Goal: Contribute content: Add original content to the website for others to see

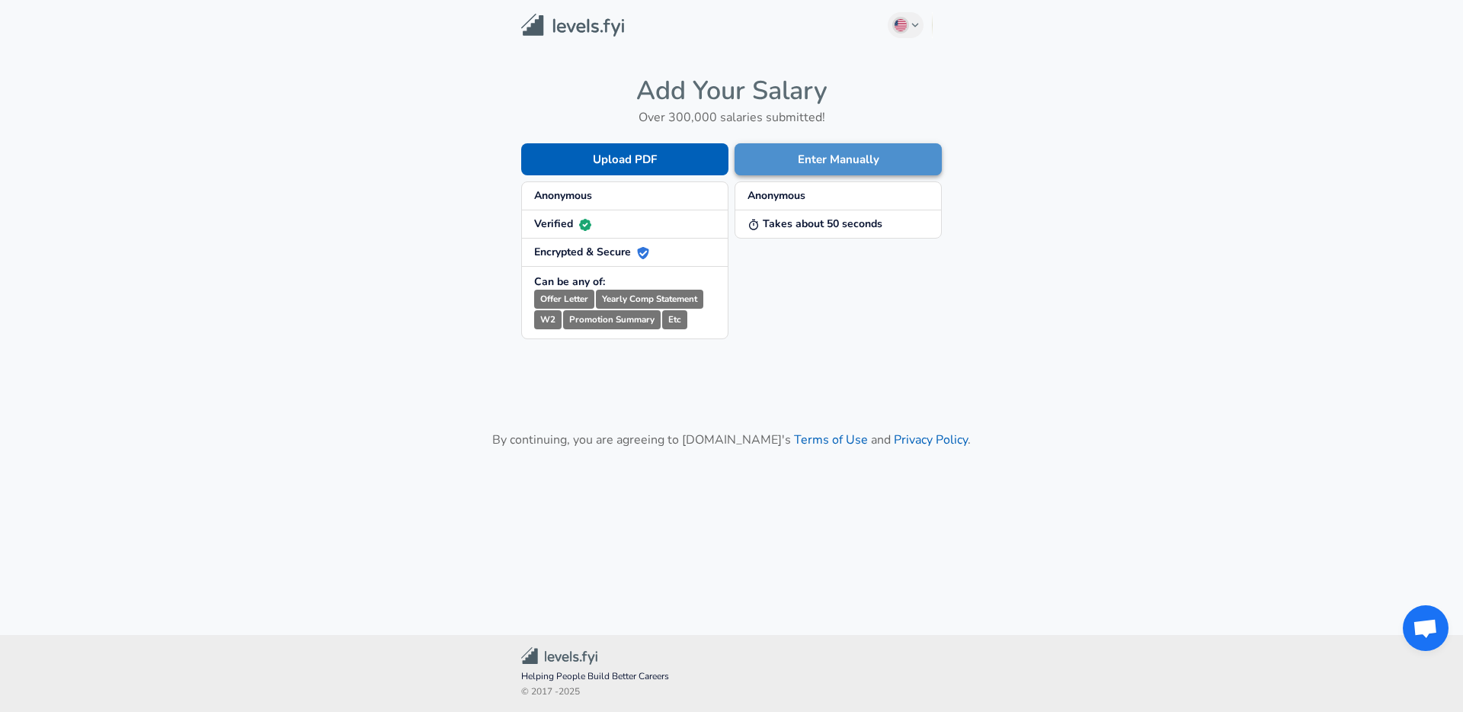
click at [786, 165] on button "Enter Manually" at bounding box center [838, 159] width 207 height 32
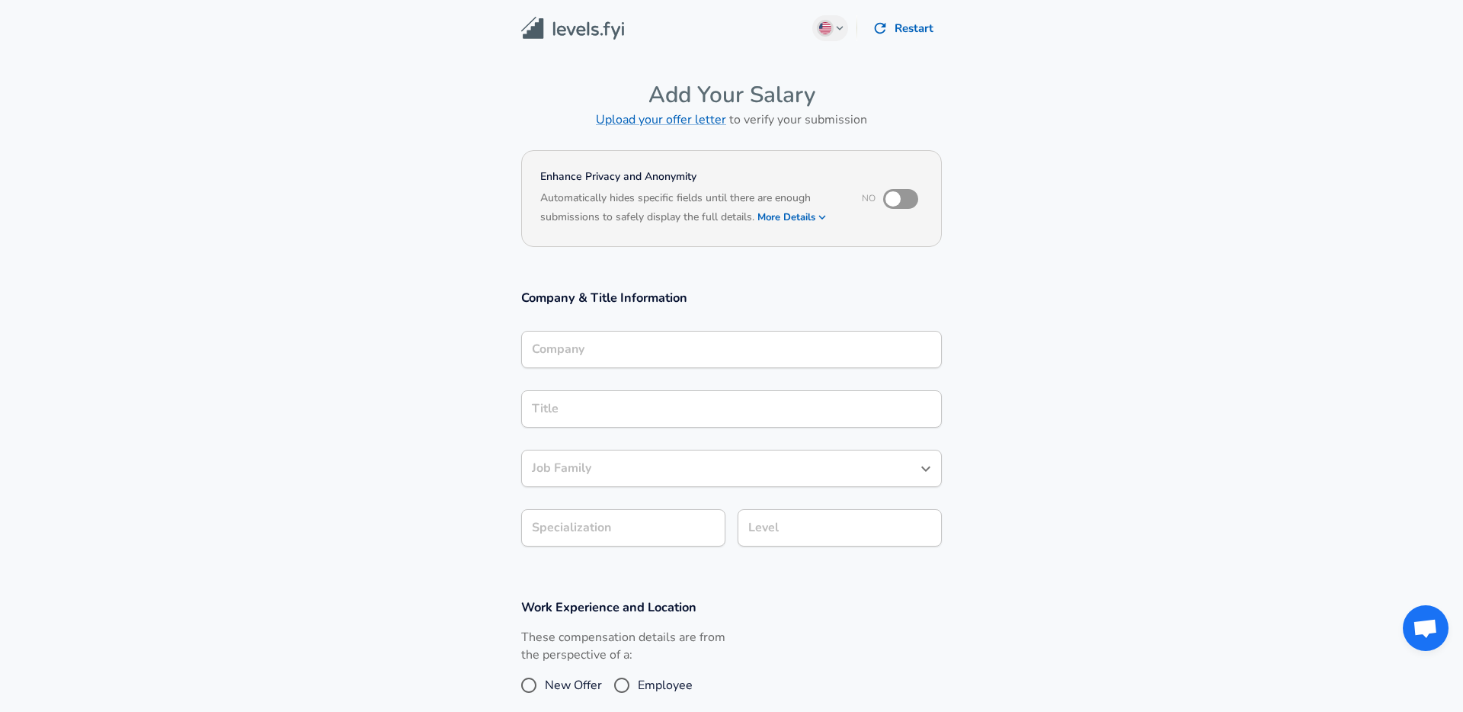
click at [670, 351] on input "Company" at bounding box center [731, 350] width 407 height 24
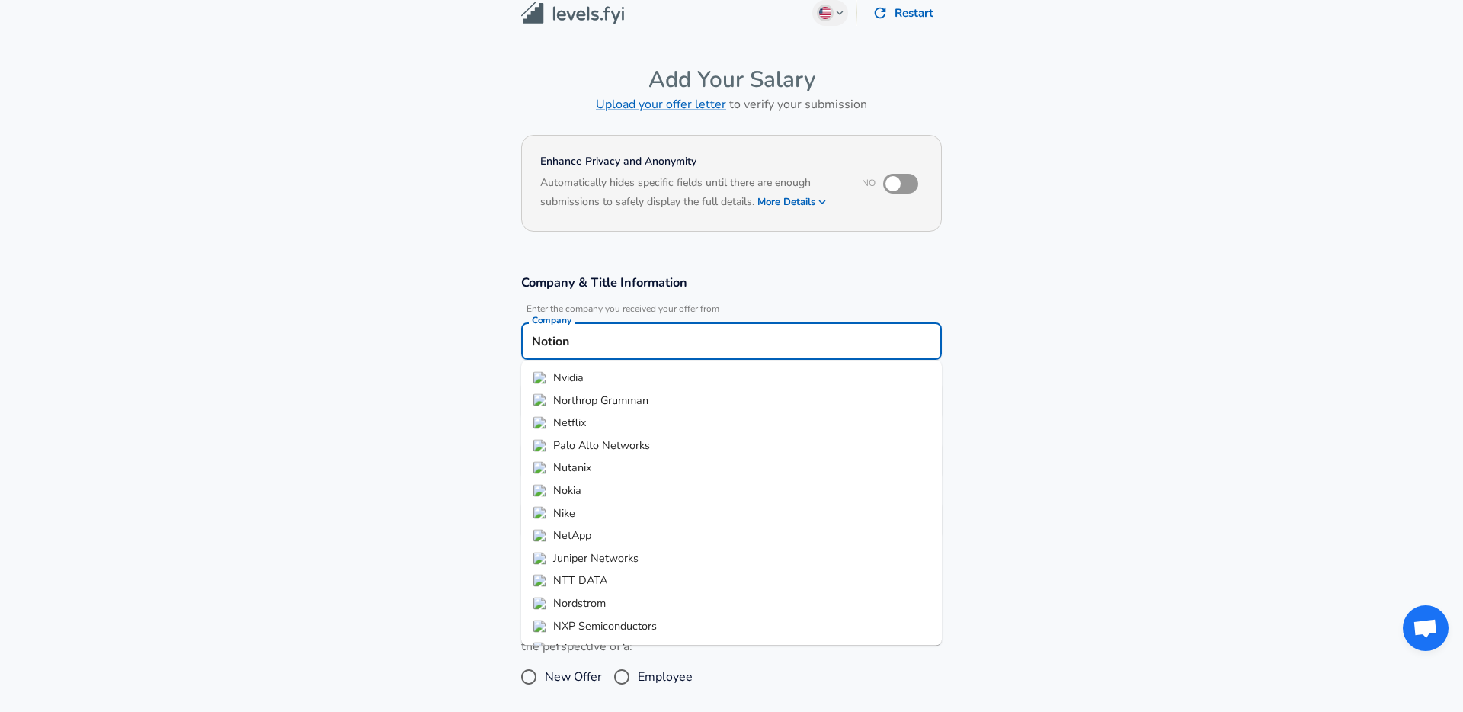
type input "Notion"
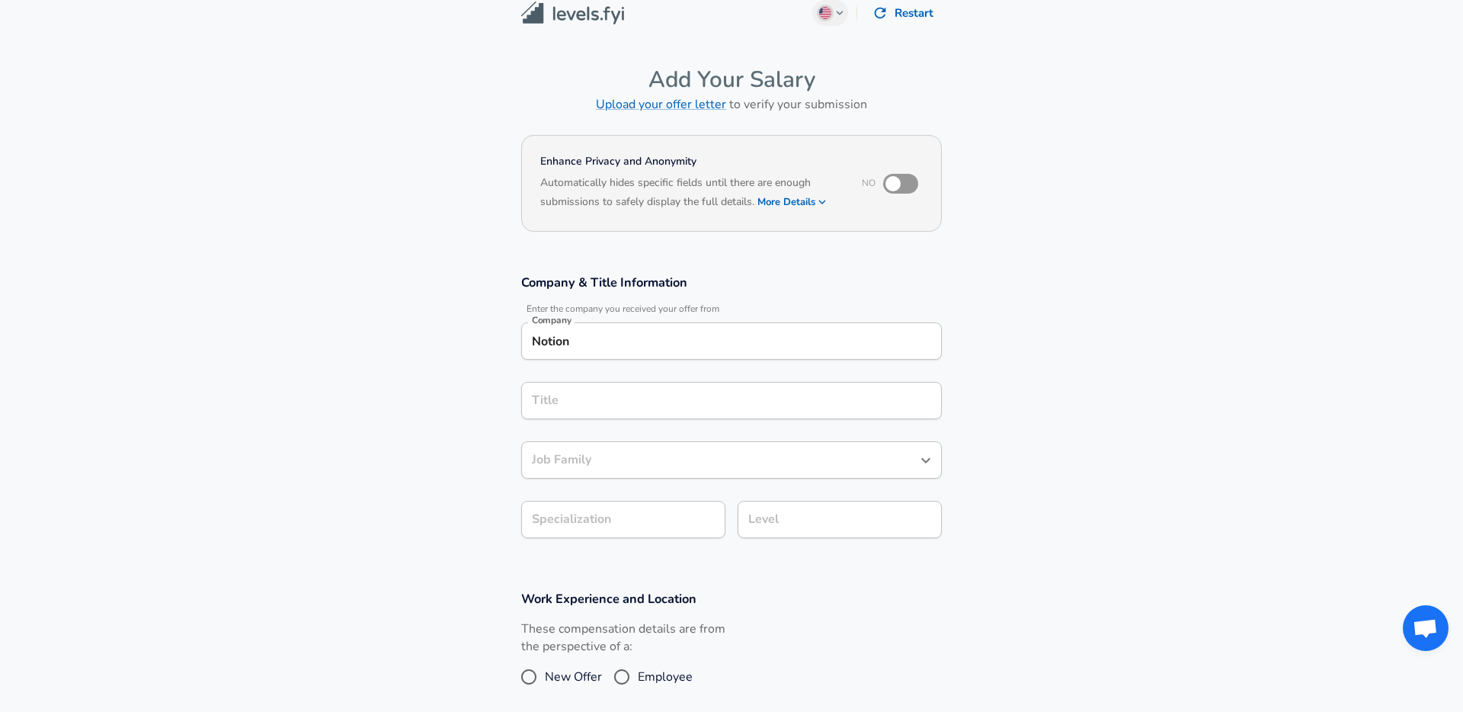
click at [633, 413] on div "Title" at bounding box center [731, 400] width 421 height 37
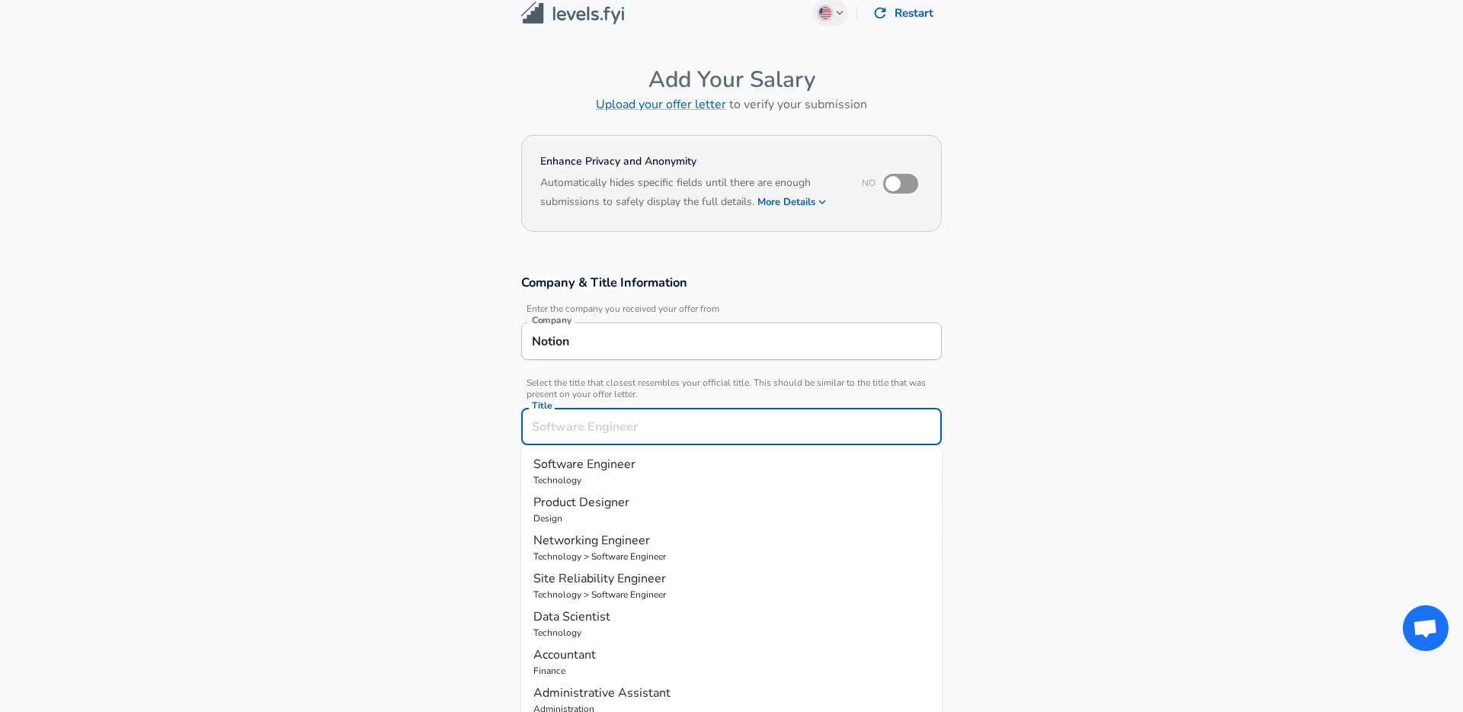
scroll to position [46, 0]
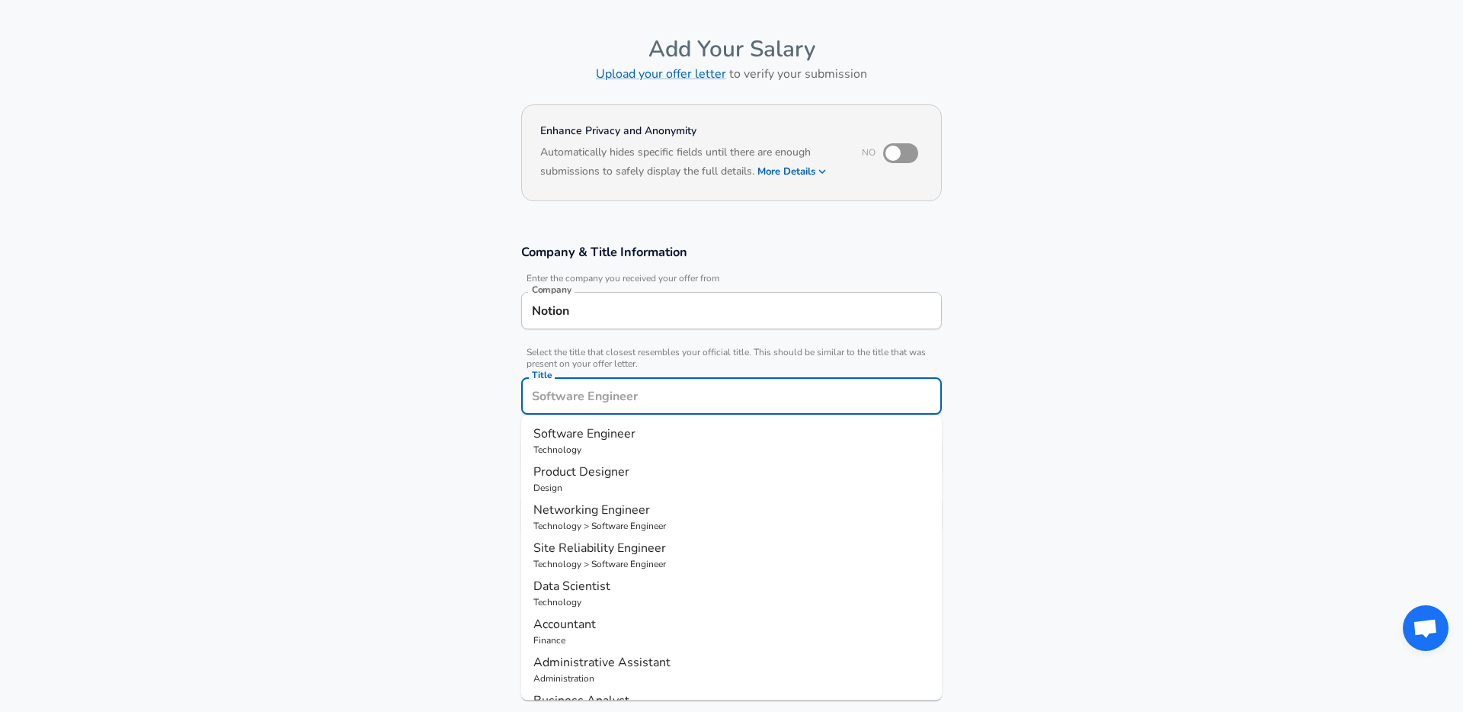
click at [629, 422] on li "Software Engineer Technology" at bounding box center [731, 440] width 421 height 38
type input "Software Engineer"
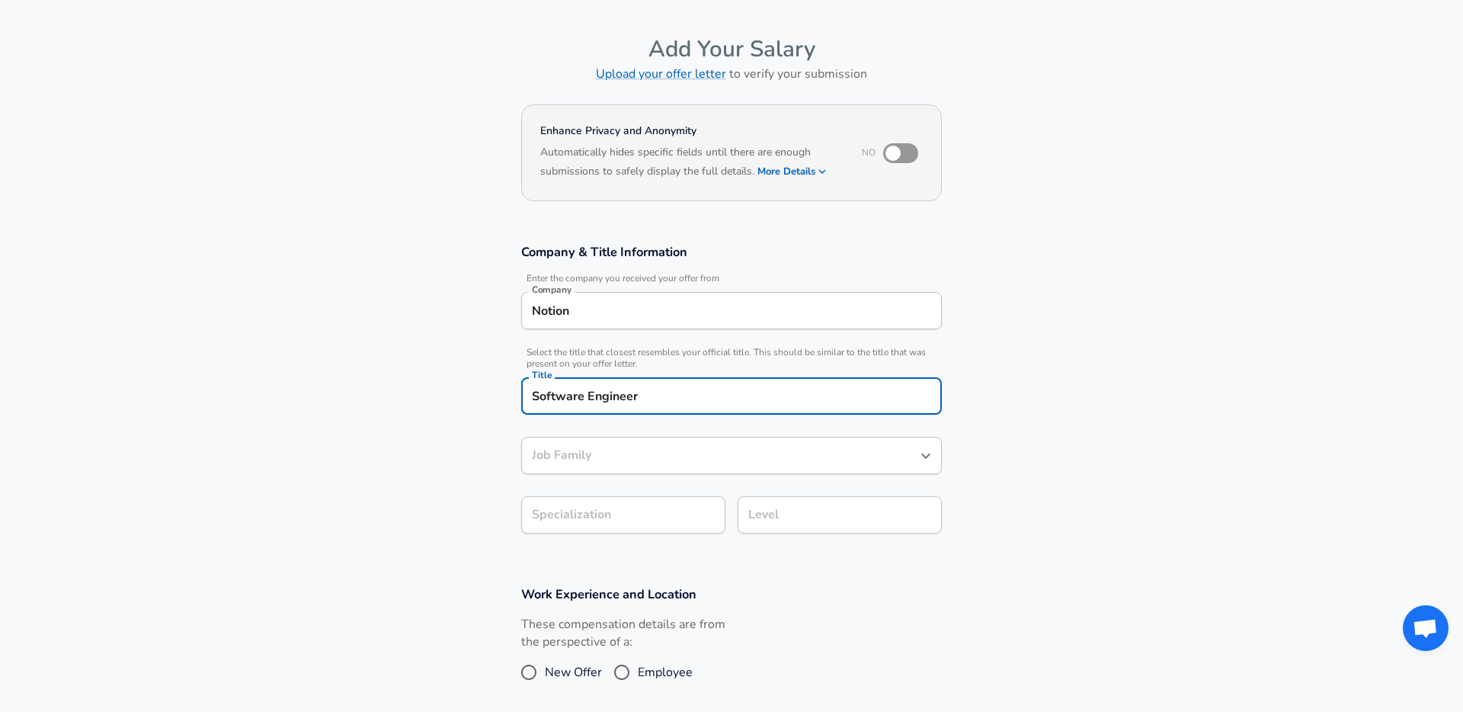
type input "Software Engineer"
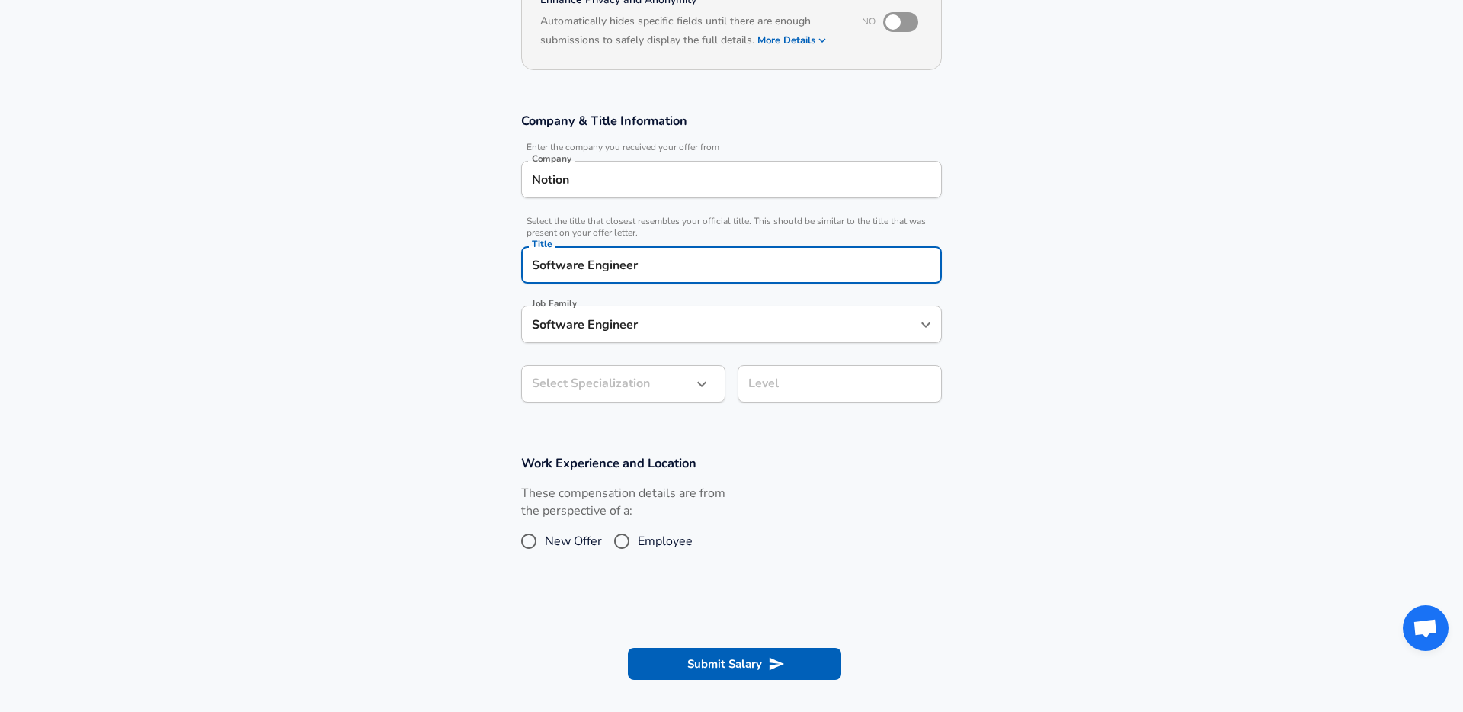
click at [643, 395] on body "English ([GEOGRAPHIC_DATA]) Change Restart Add Your Salary Upload your offer le…" at bounding box center [731, 179] width 1463 height 712
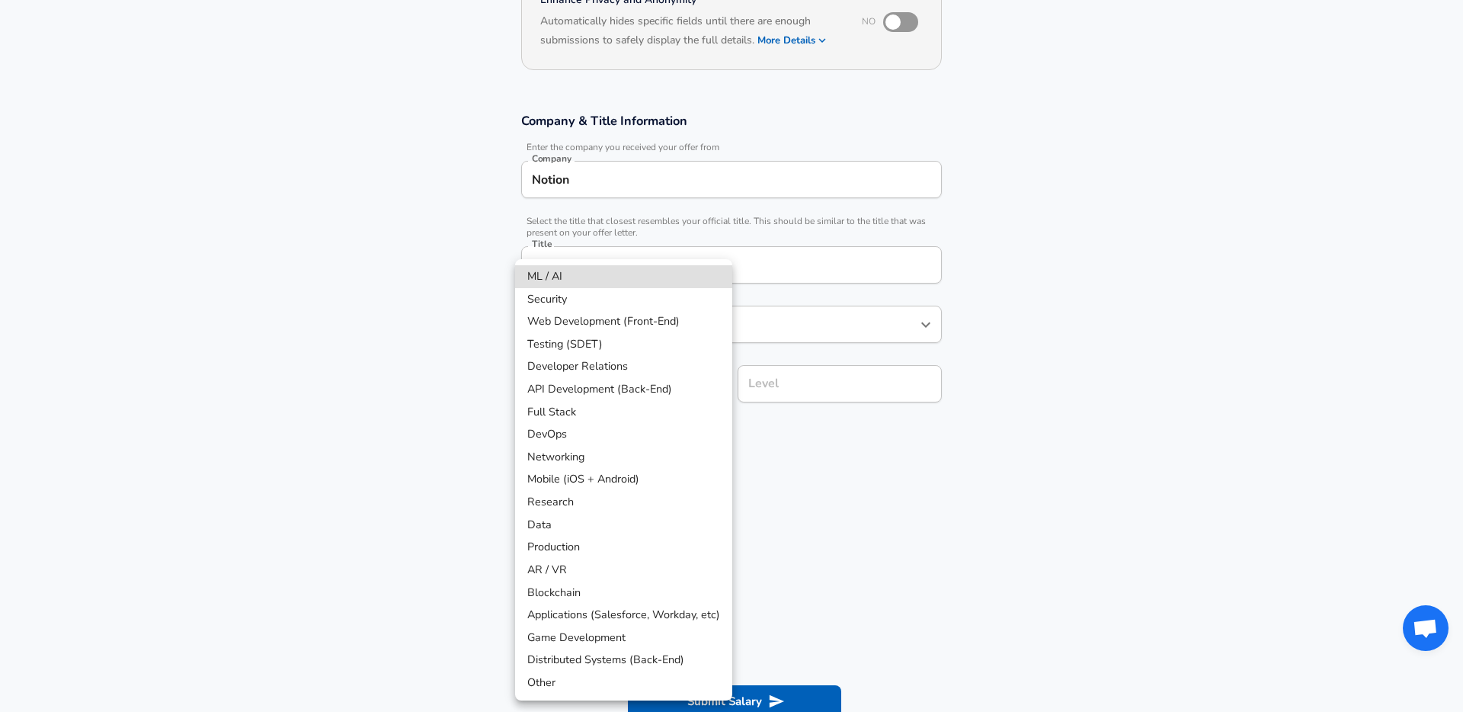
scroll to position [223, 0]
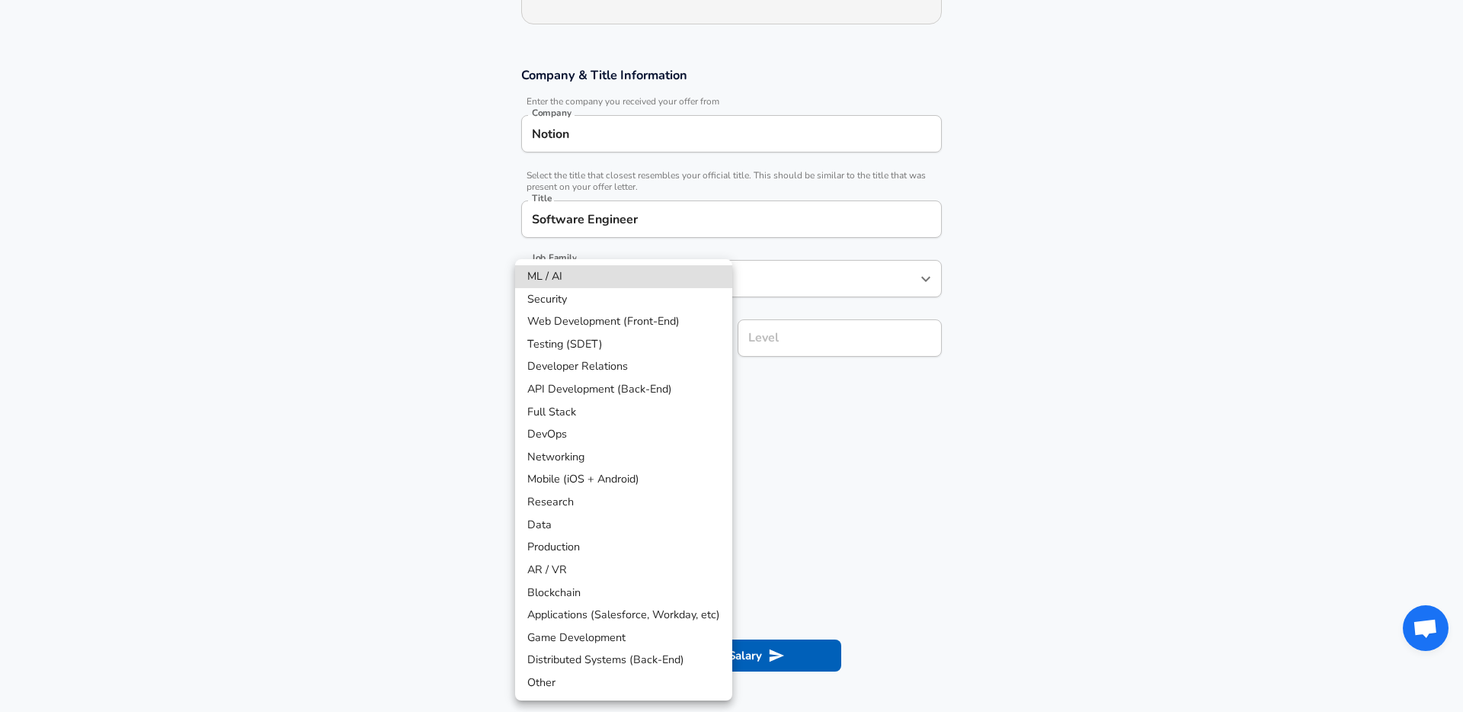
click at [632, 419] on li "Full Stack" at bounding box center [623, 412] width 217 height 23
type input "Full Stack"
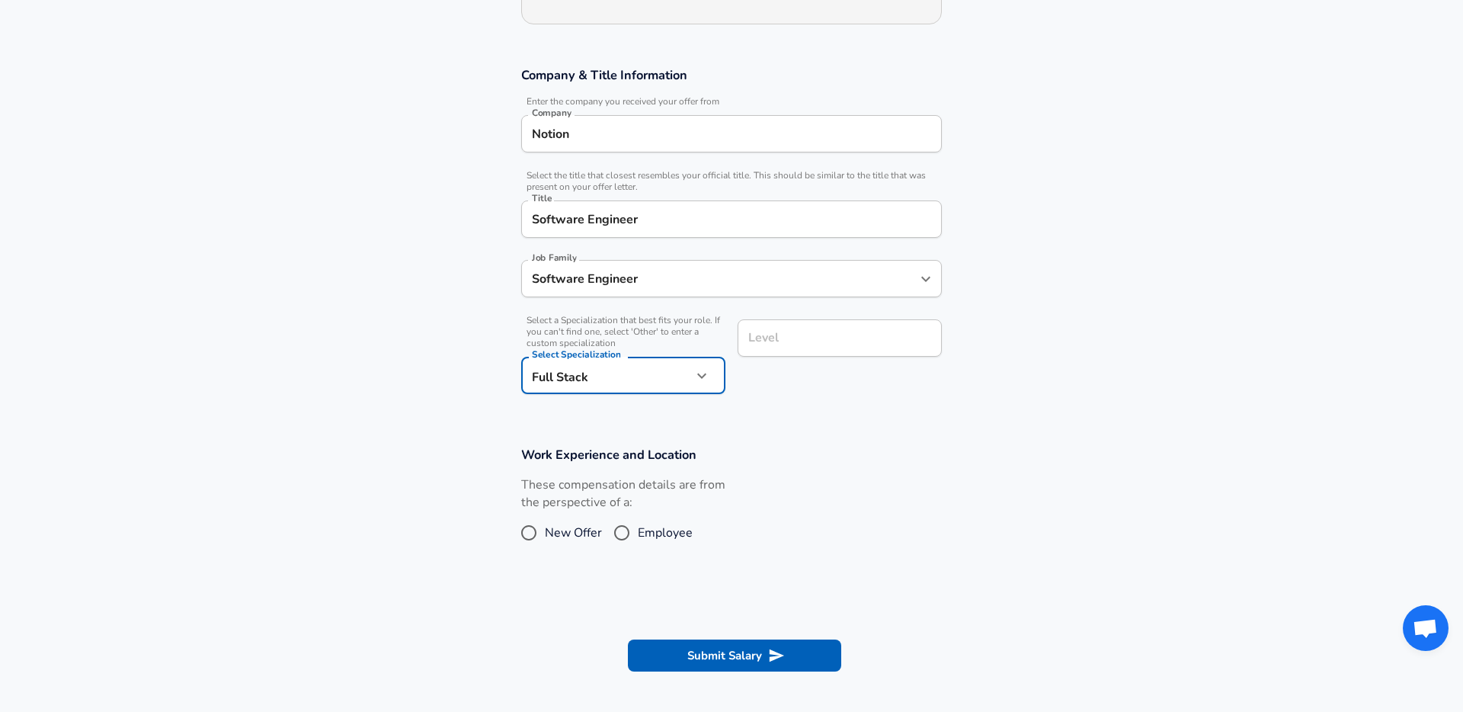
click at [768, 346] on input "Level" at bounding box center [839, 338] width 191 height 24
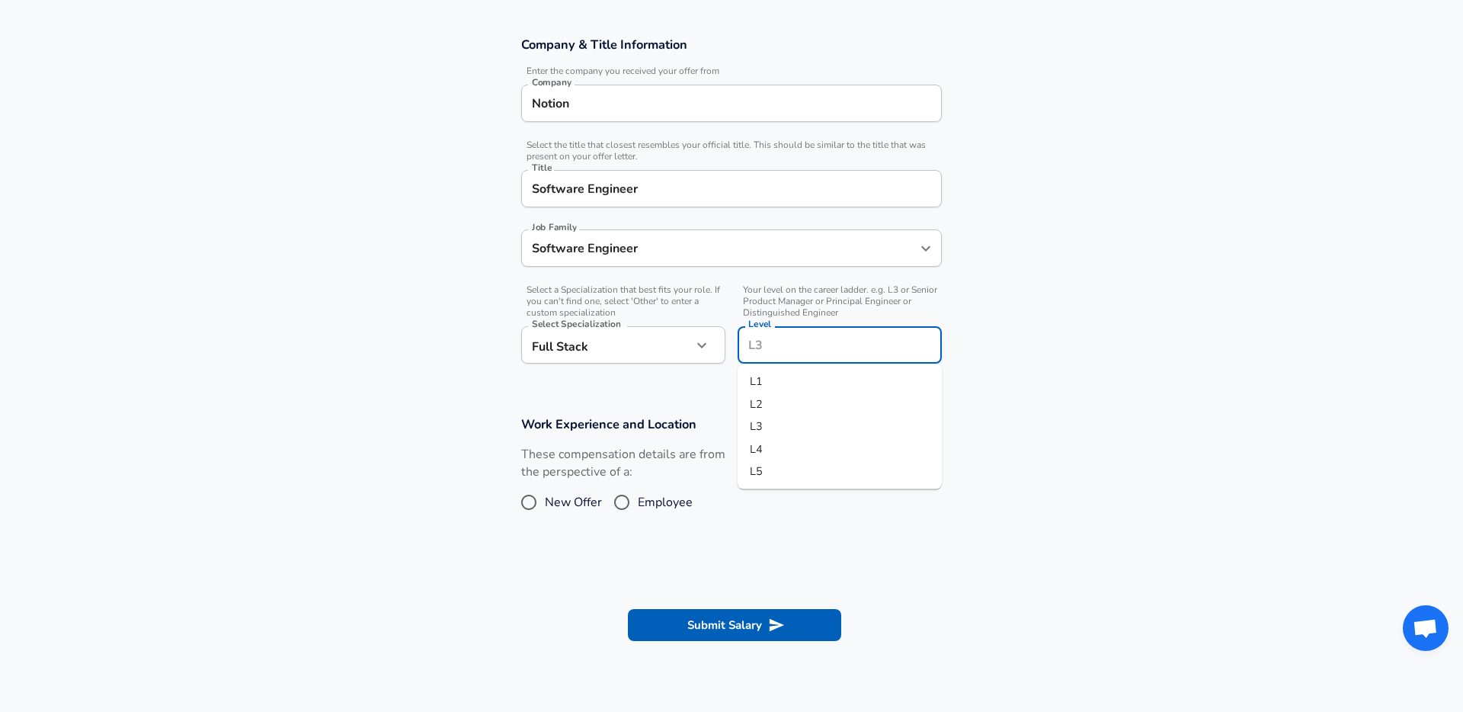
click at [777, 425] on li "L3" at bounding box center [840, 426] width 204 height 23
type input "L3"
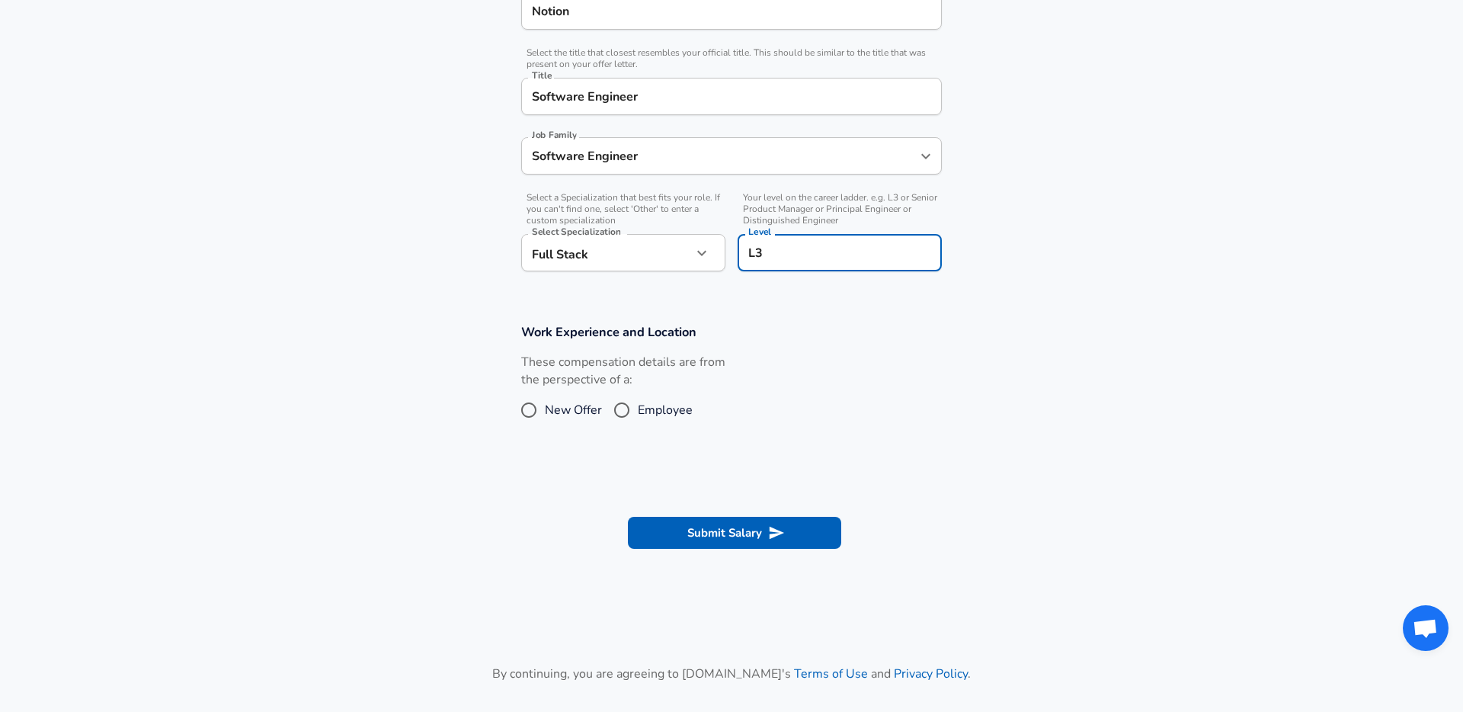
click at [661, 416] on span "Employee" at bounding box center [665, 410] width 55 height 18
click at [638, 416] on input "Employee" at bounding box center [622, 410] width 32 height 24
radio input "true"
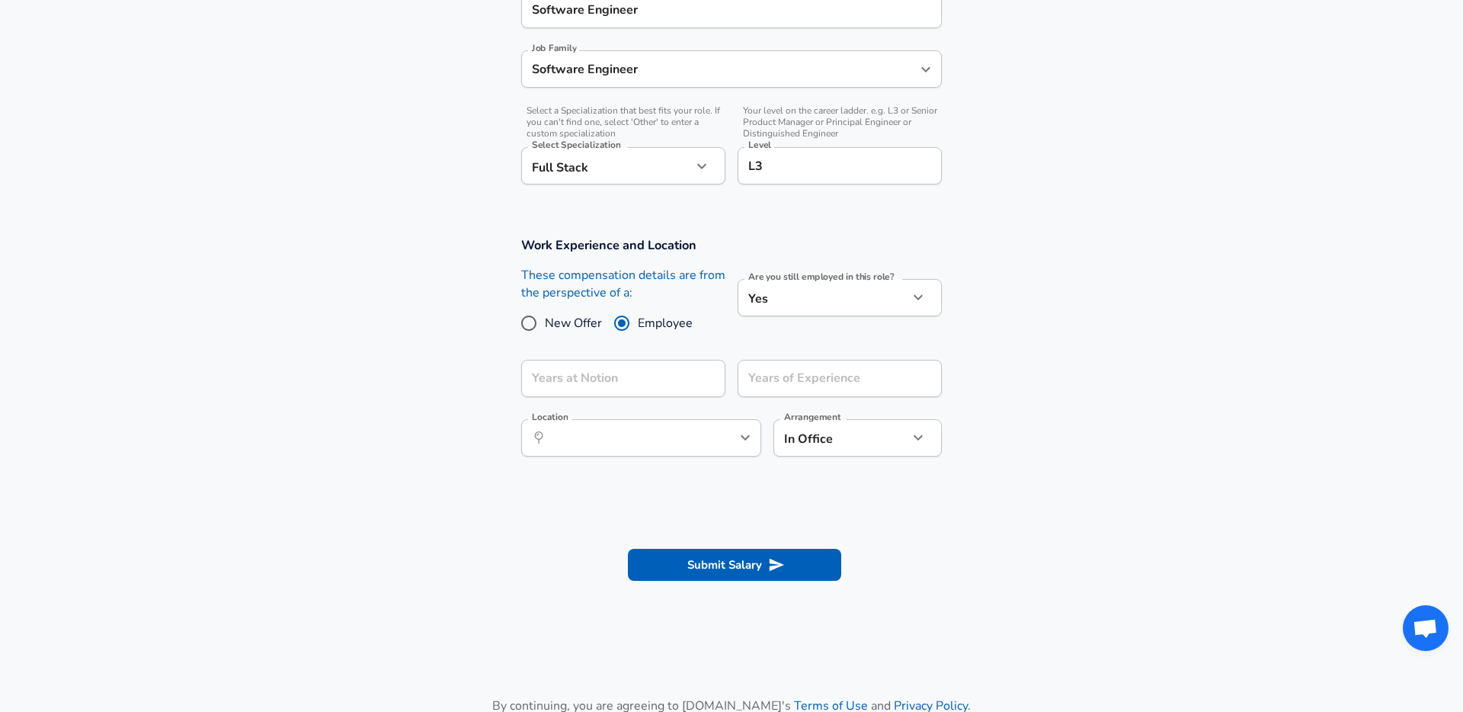
scroll to position [440, 0]
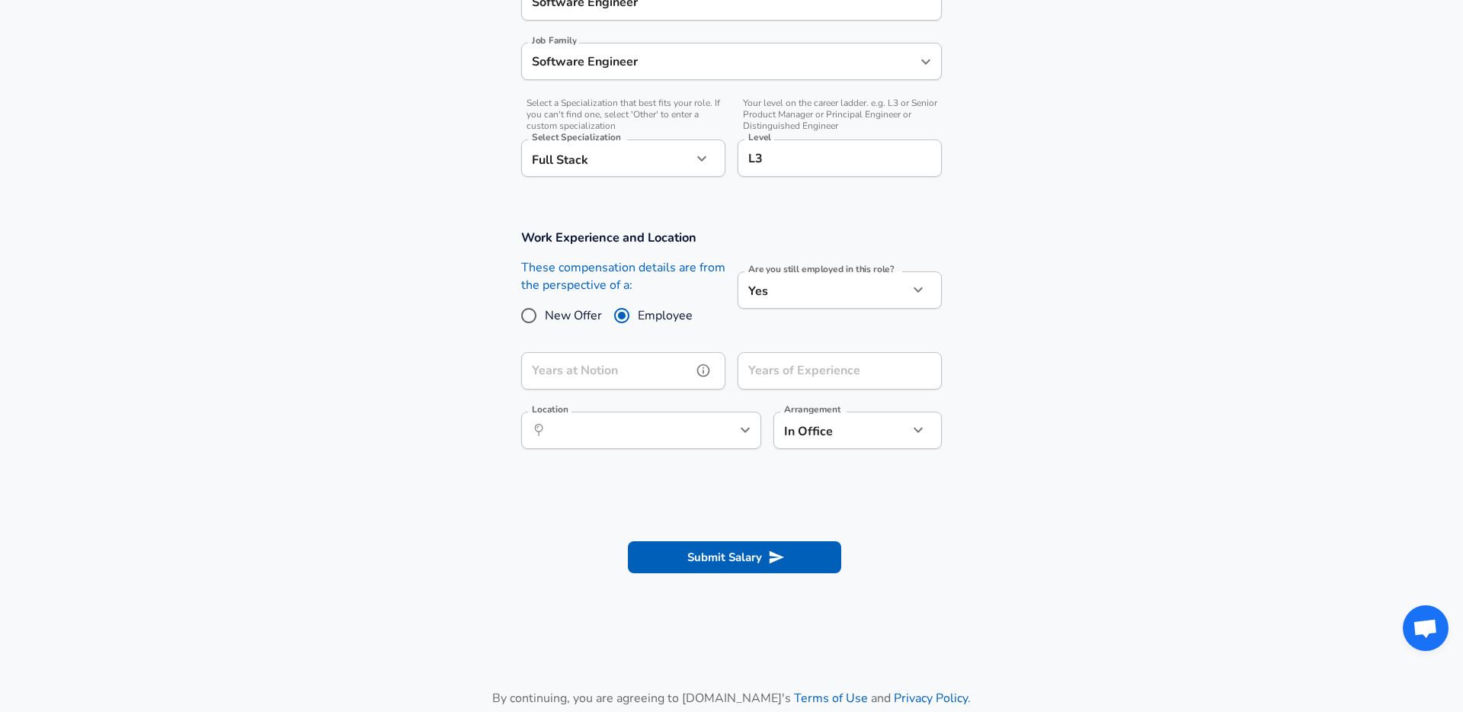
click at [666, 370] on input "Years at Notion" at bounding box center [606, 370] width 171 height 37
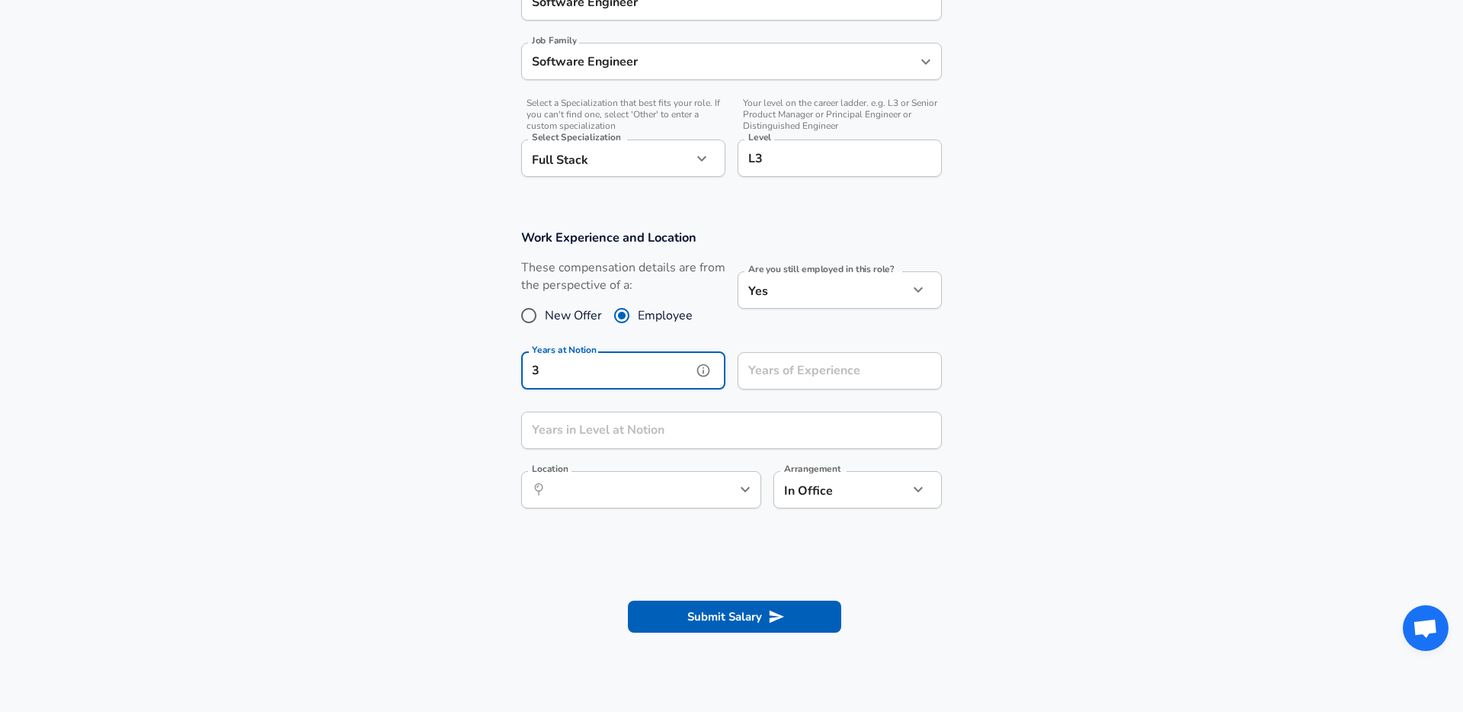
type input "3"
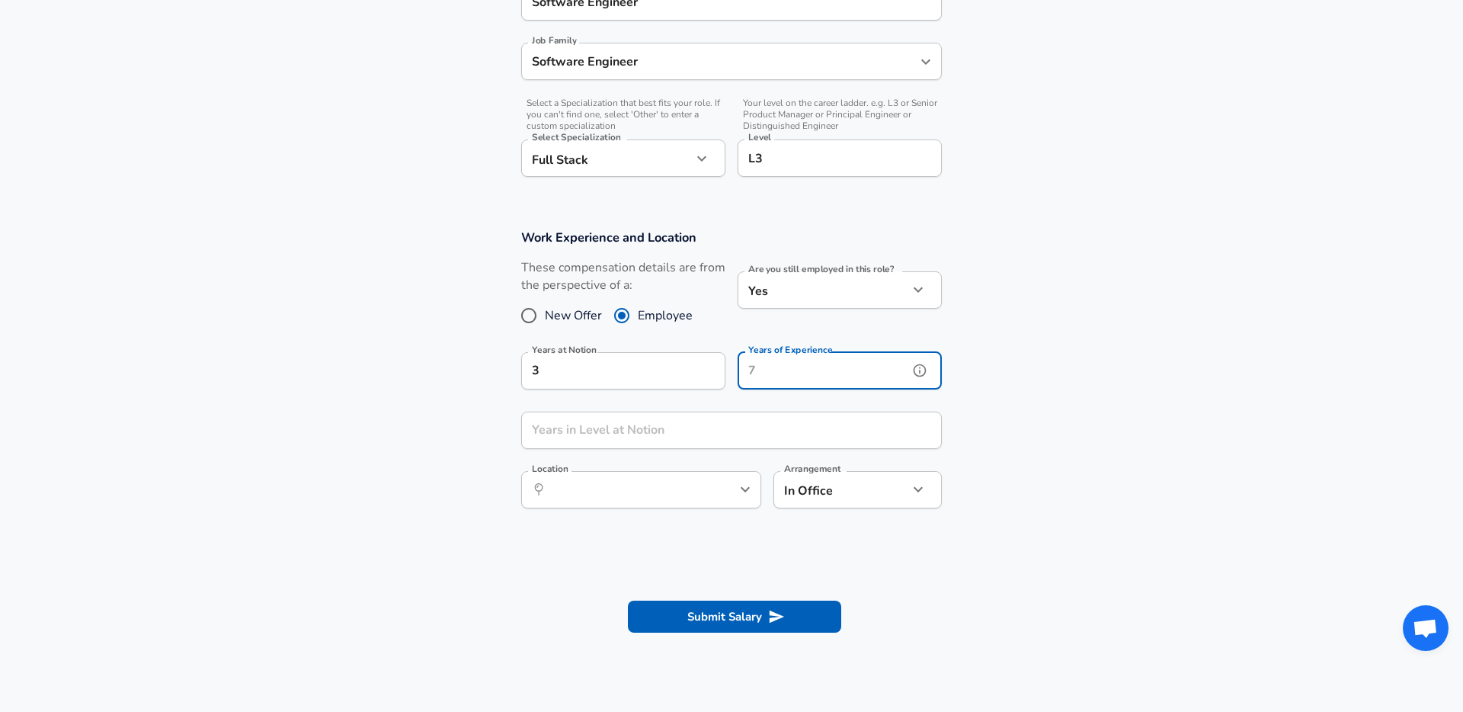
click at [803, 373] on input "Years of Experience" at bounding box center [823, 370] width 171 height 37
type input "8"
click at [667, 433] on input "Years in Level at Notion" at bounding box center [714, 429] width 387 height 37
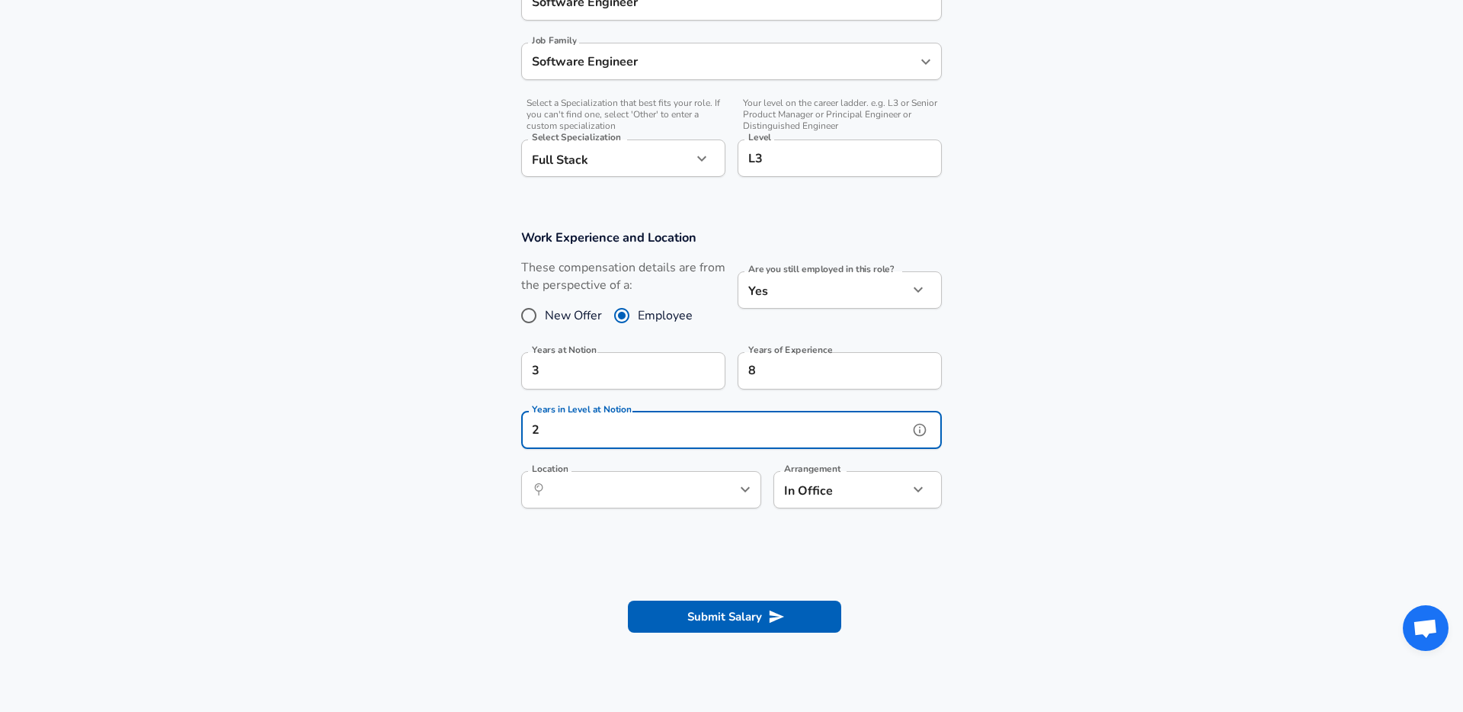
click at [609, 507] on div "​ Location" at bounding box center [641, 489] width 240 height 37
type input "2"
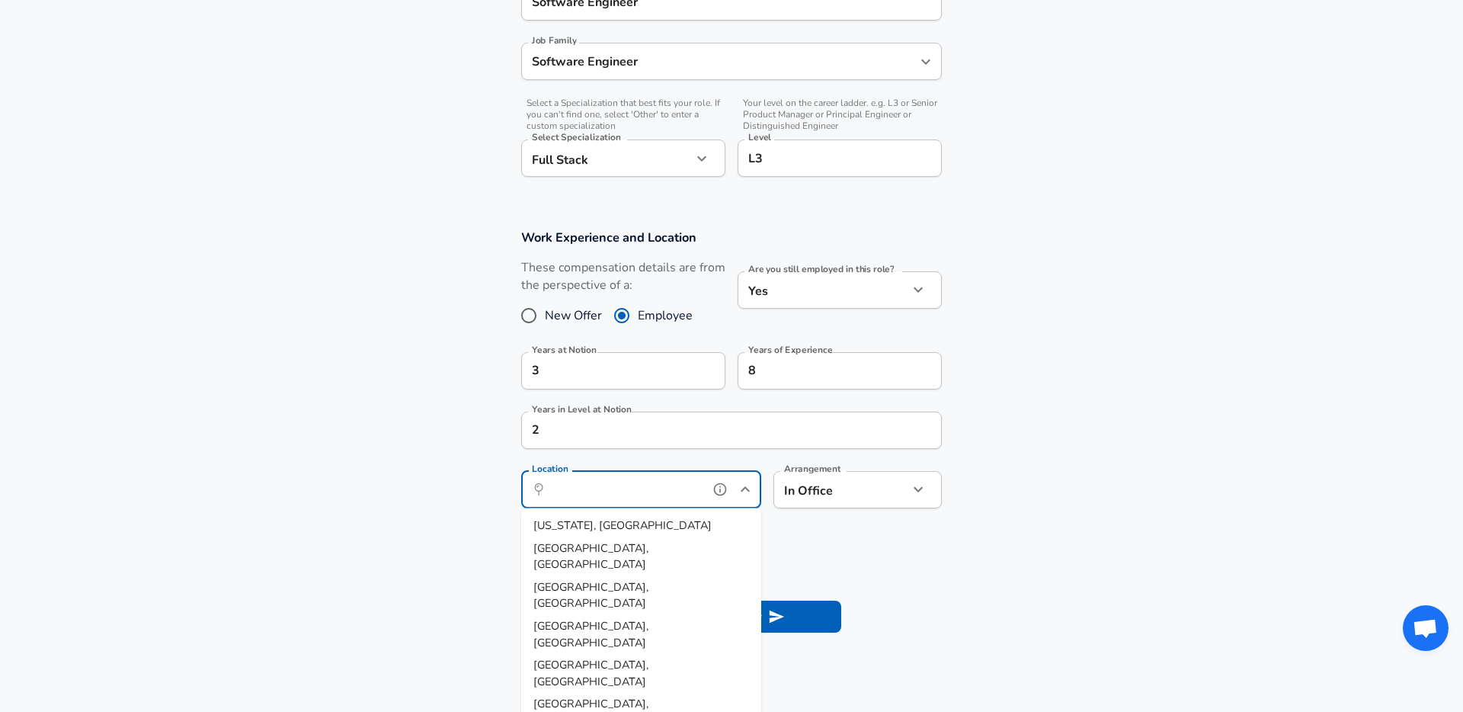
click at [613, 520] on li "[US_STATE], [GEOGRAPHIC_DATA]" at bounding box center [641, 525] width 240 height 23
type input "[US_STATE], [GEOGRAPHIC_DATA]"
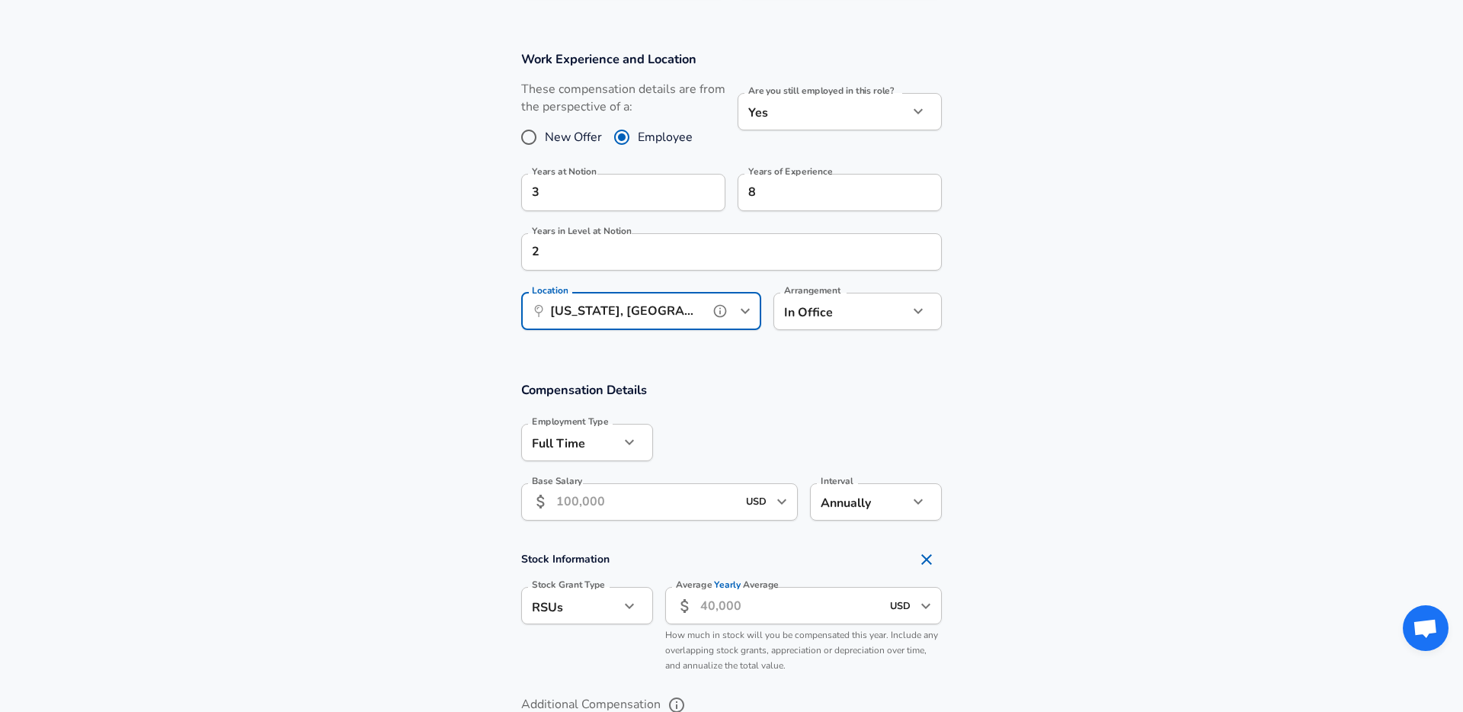
scroll to position [648, 0]
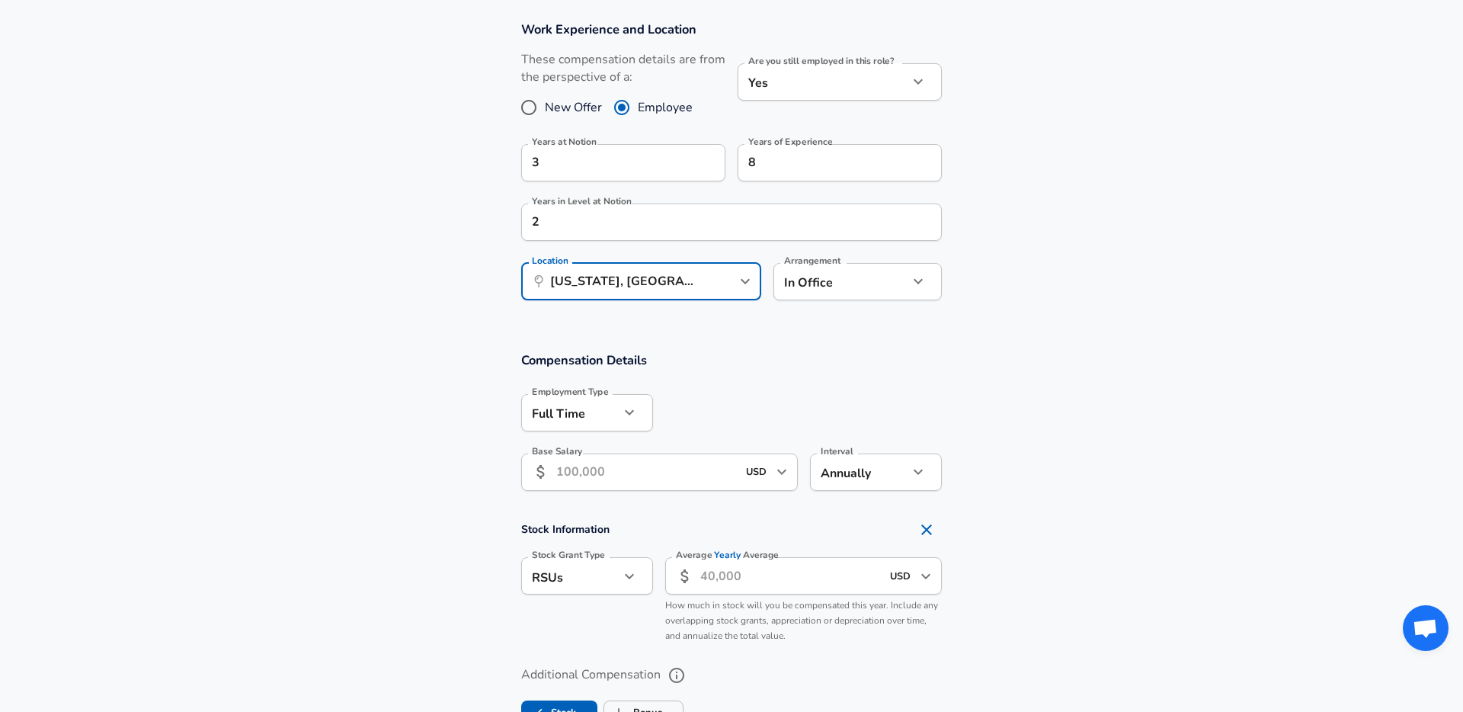
click at [647, 481] on input "Base Salary" at bounding box center [646, 471] width 181 height 37
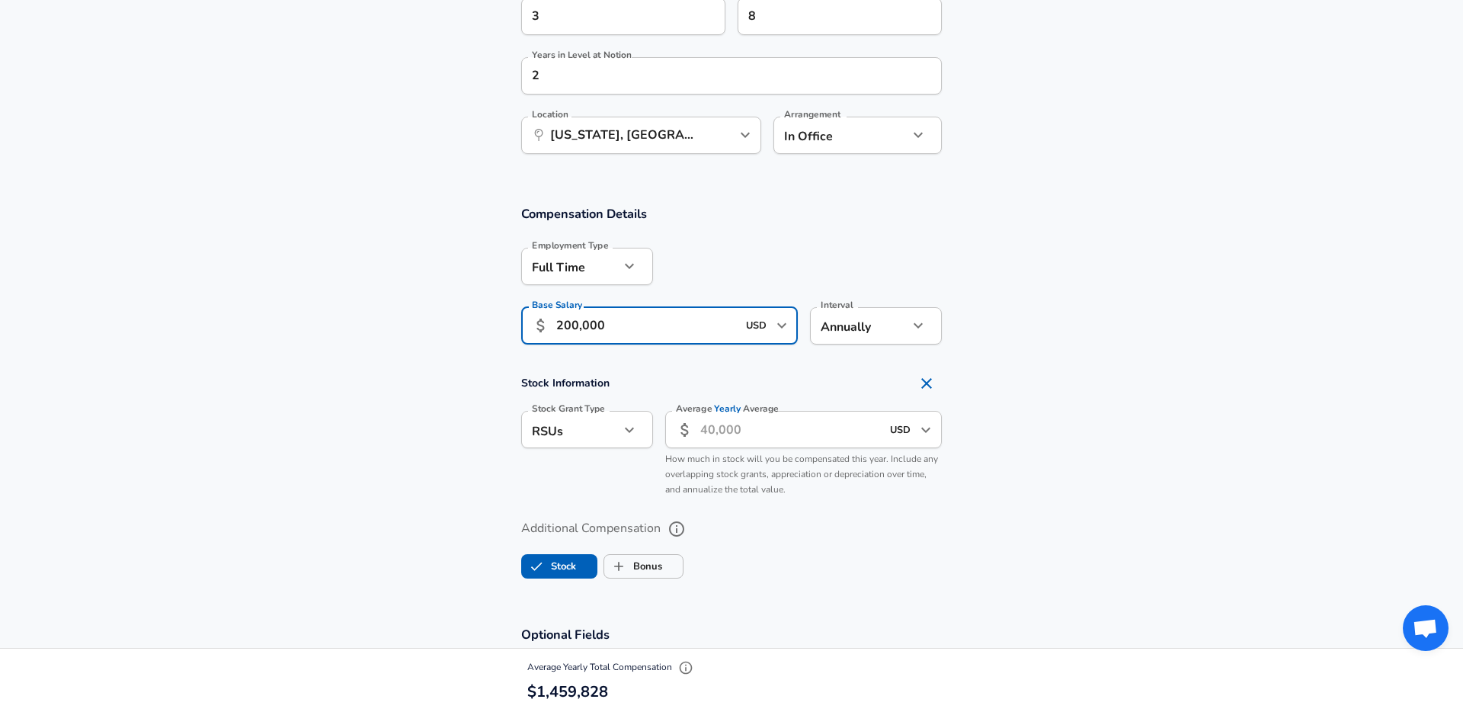
scroll to position [886, 0]
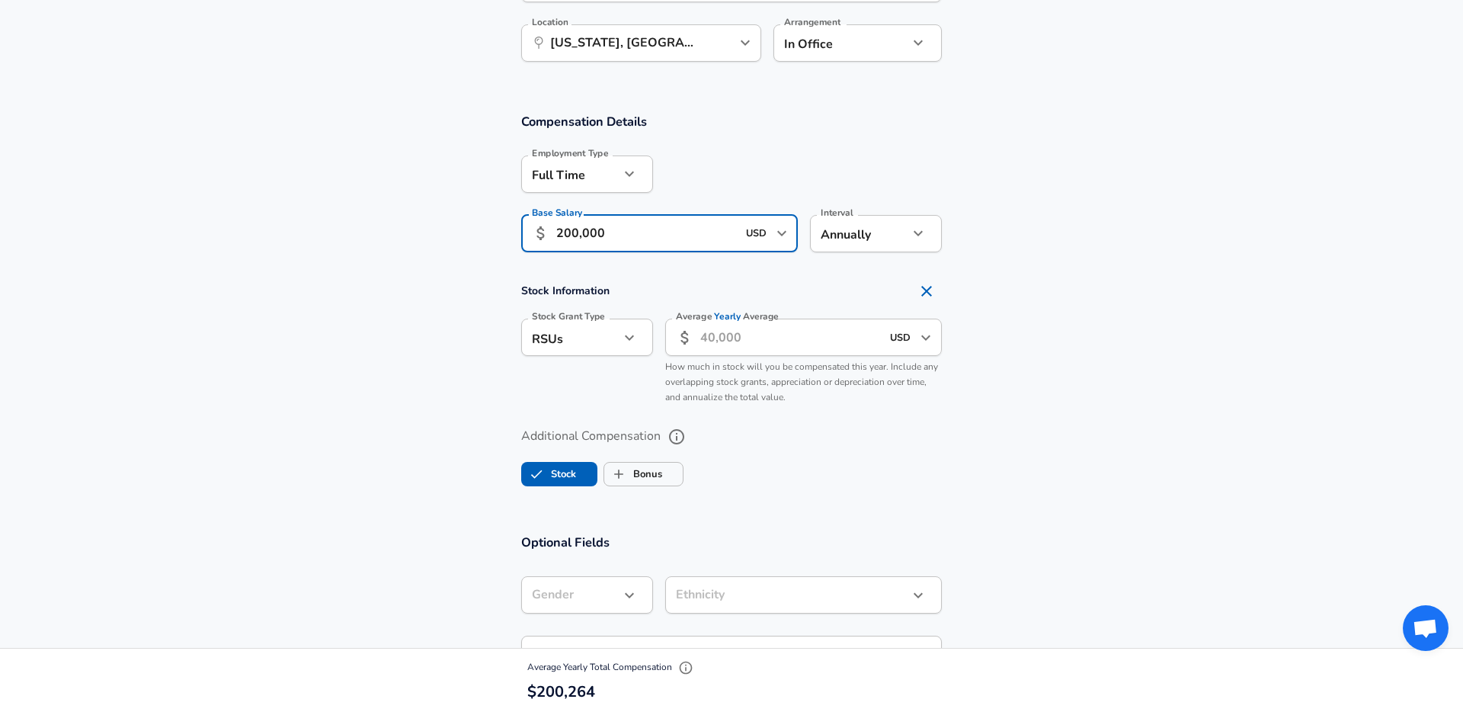
type input "200,000"
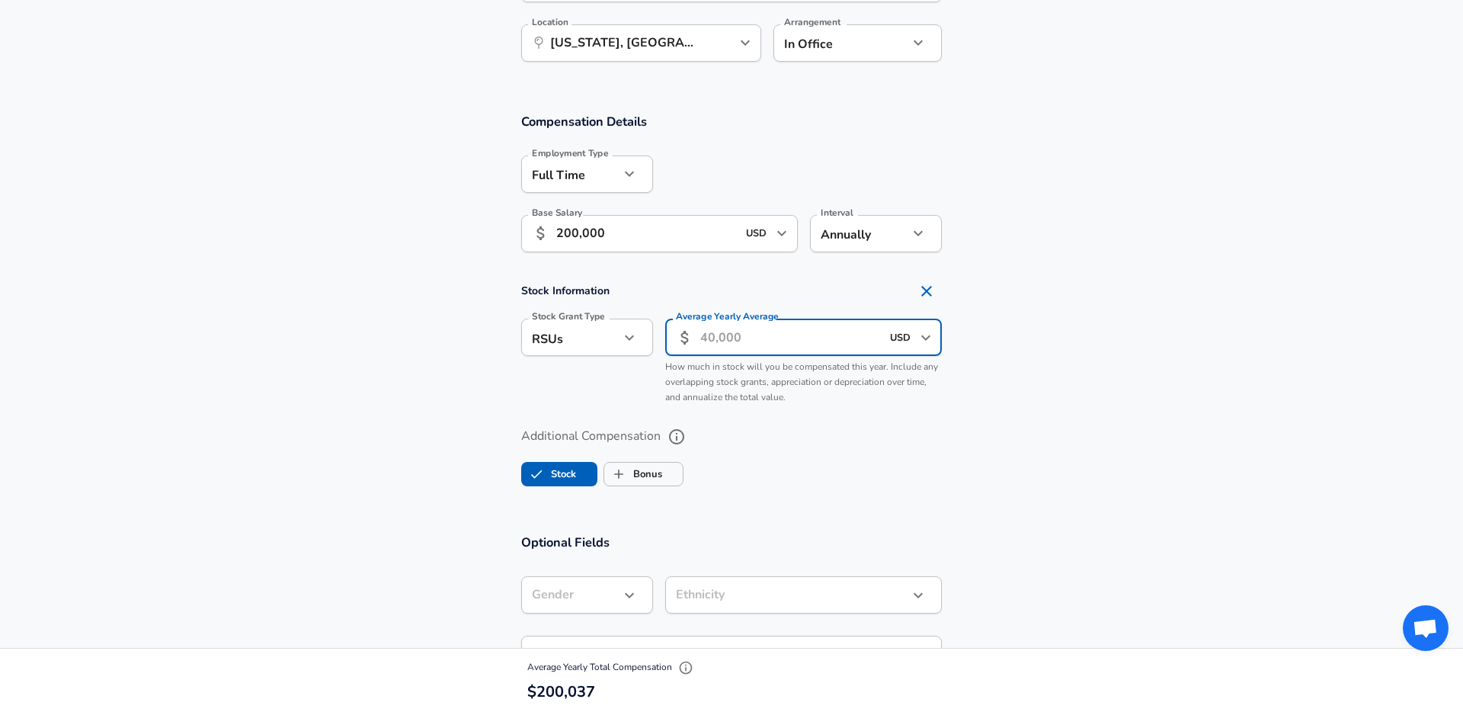
click at [745, 340] on input "Average Yearly Average" at bounding box center [790, 337] width 181 height 37
type input "000000"
type input "3"
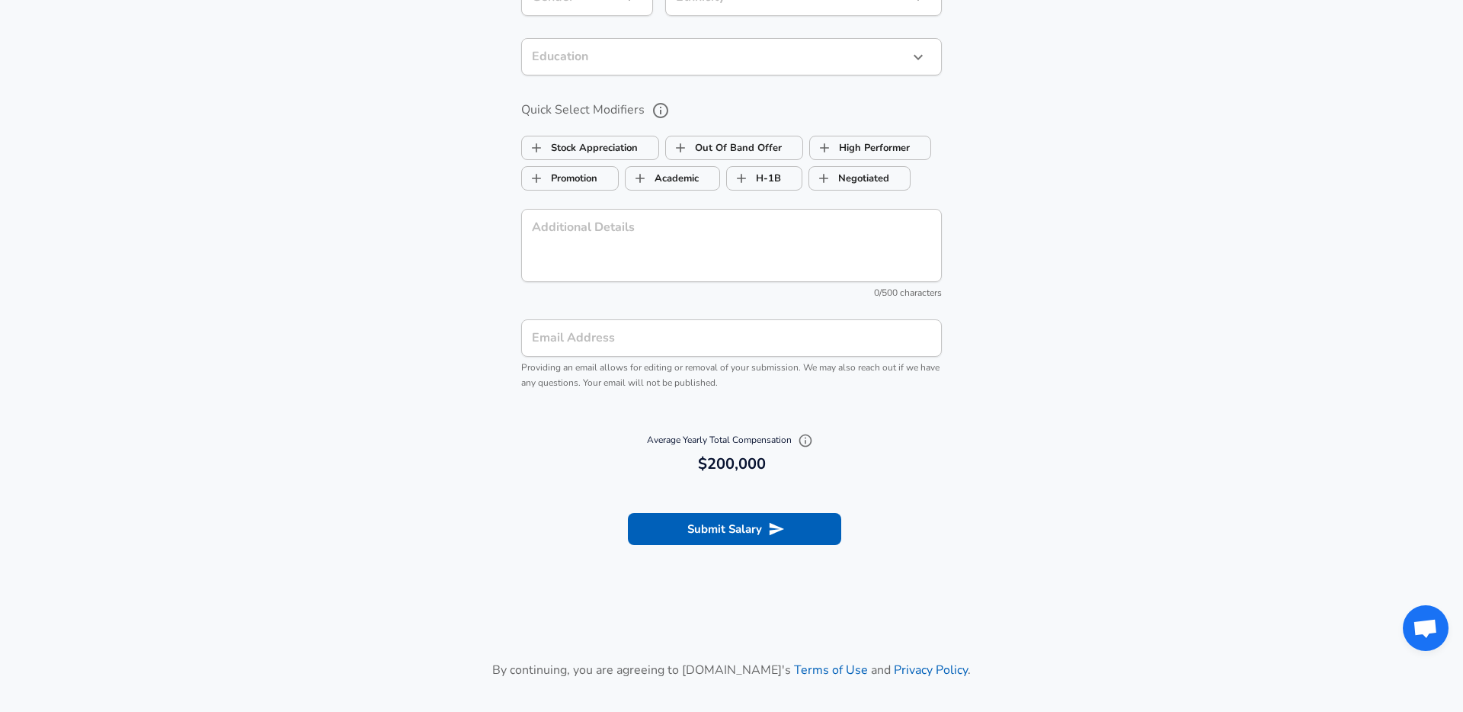
scroll to position [1500, 0]
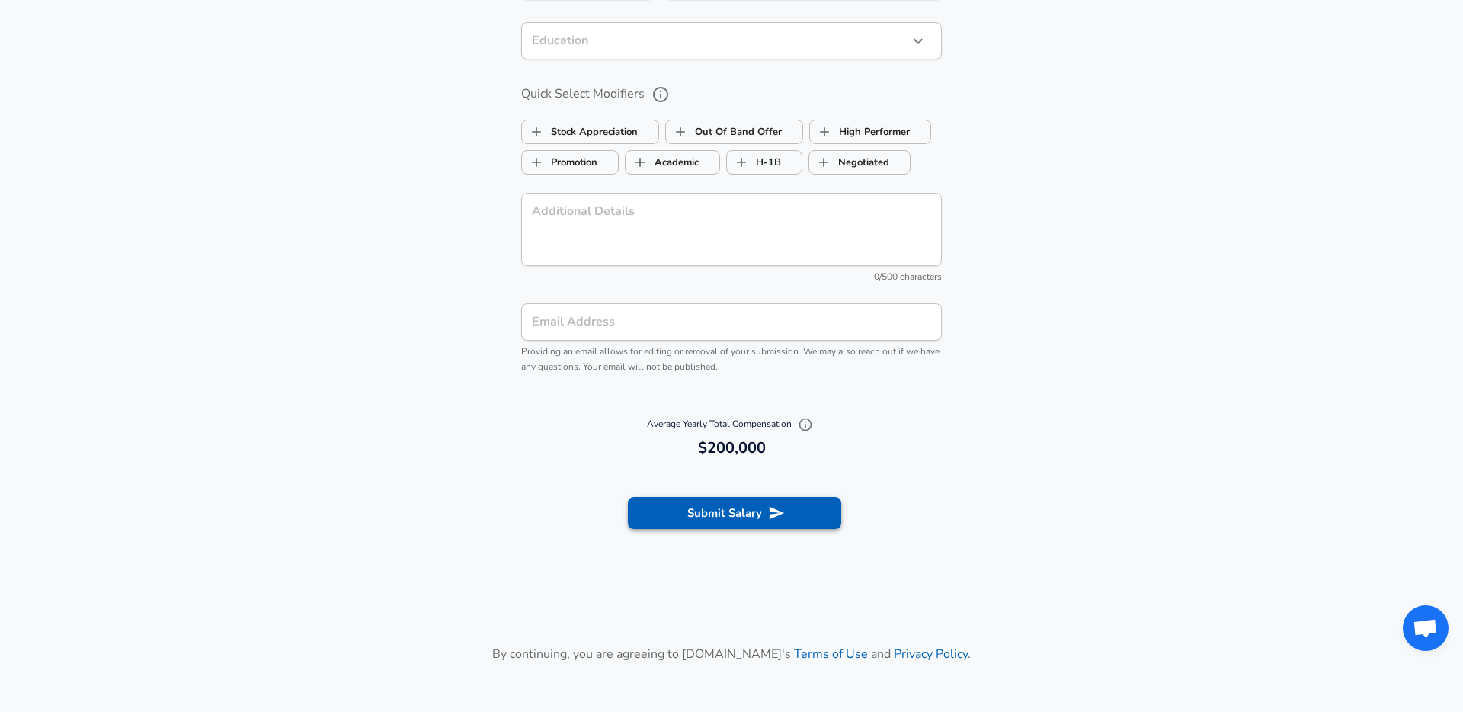
click at [657, 519] on button "Submit Salary" at bounding box center [734, 513] width 213 height 32
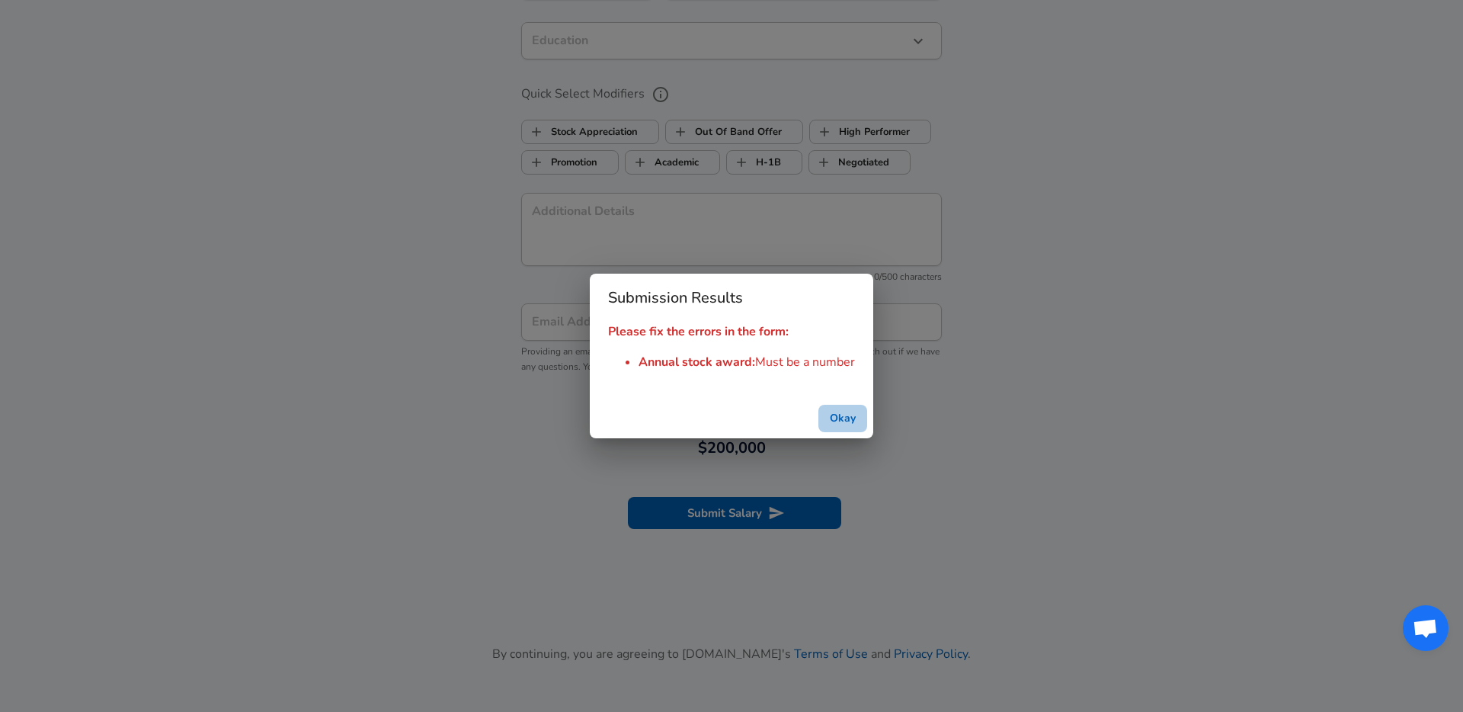
click at [839, 418] on button "Okay" at bounding box center [842, 419] width 49 height 28
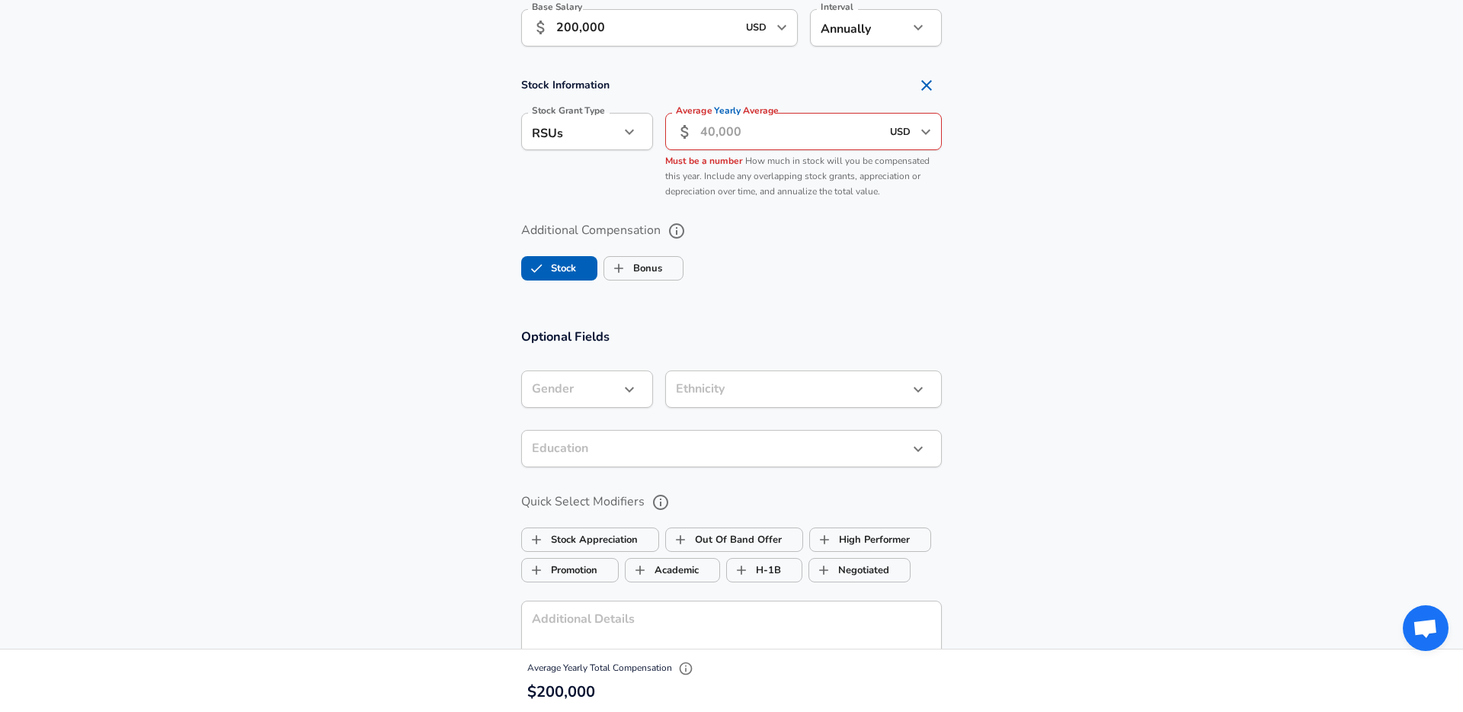
scroll to position [1074, 0]
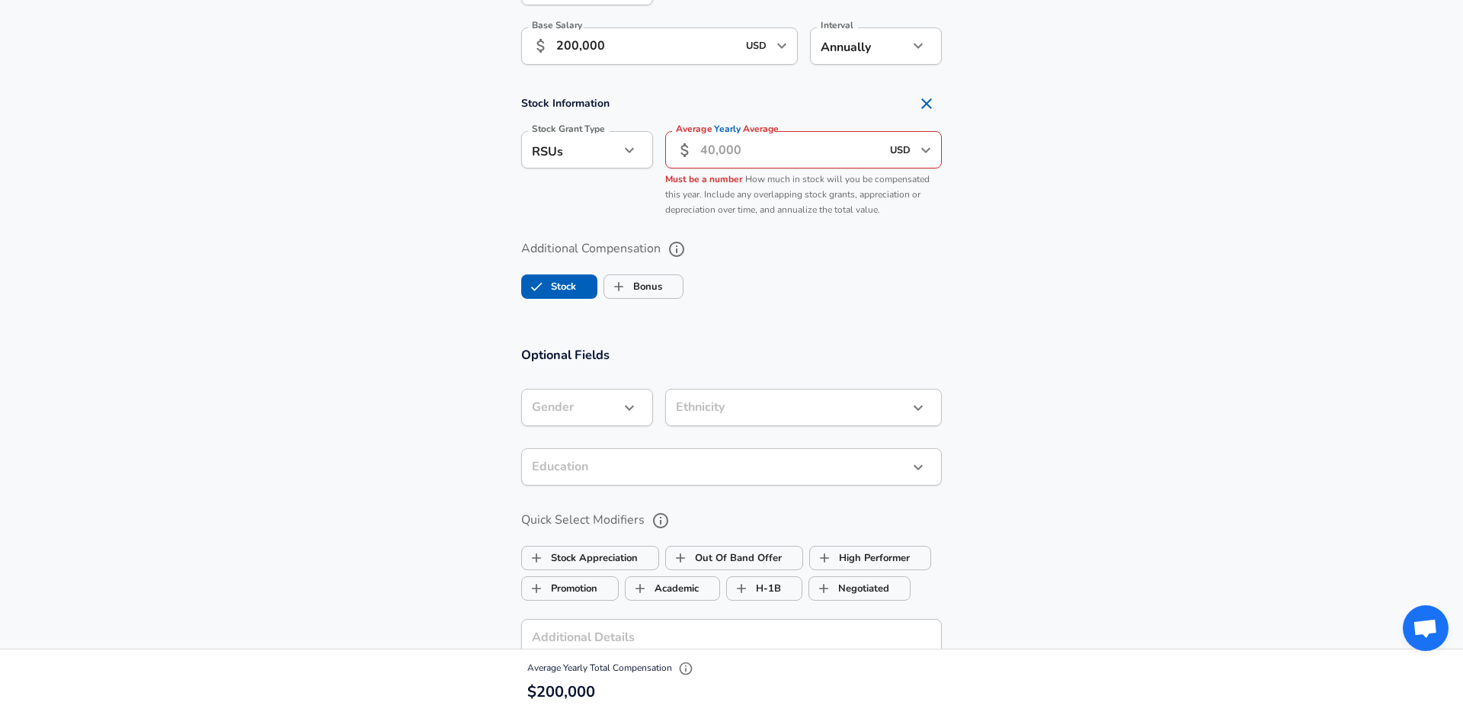
click at [783, 149] on input "Average Yearly Average" at bounding box center [790, 149] width 181 height 37
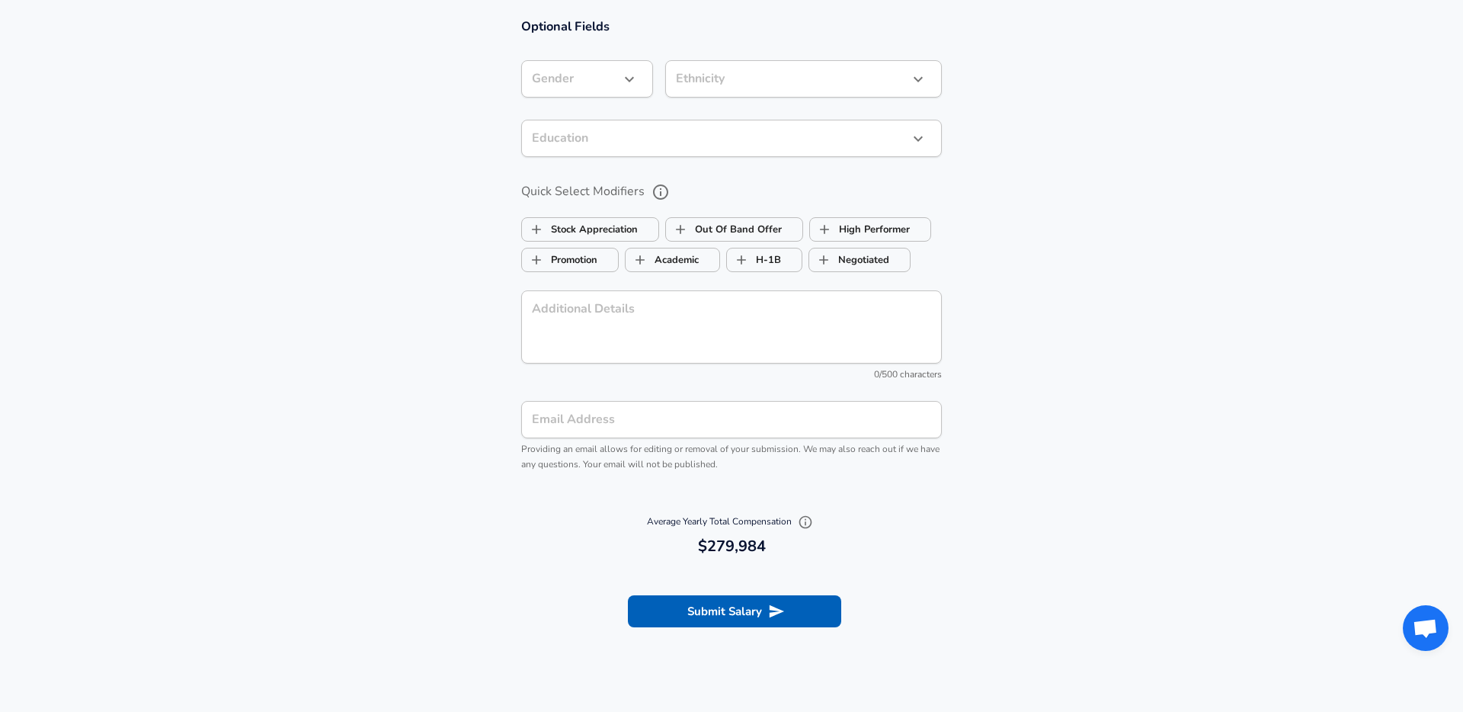
scroll to position [1415, 0]
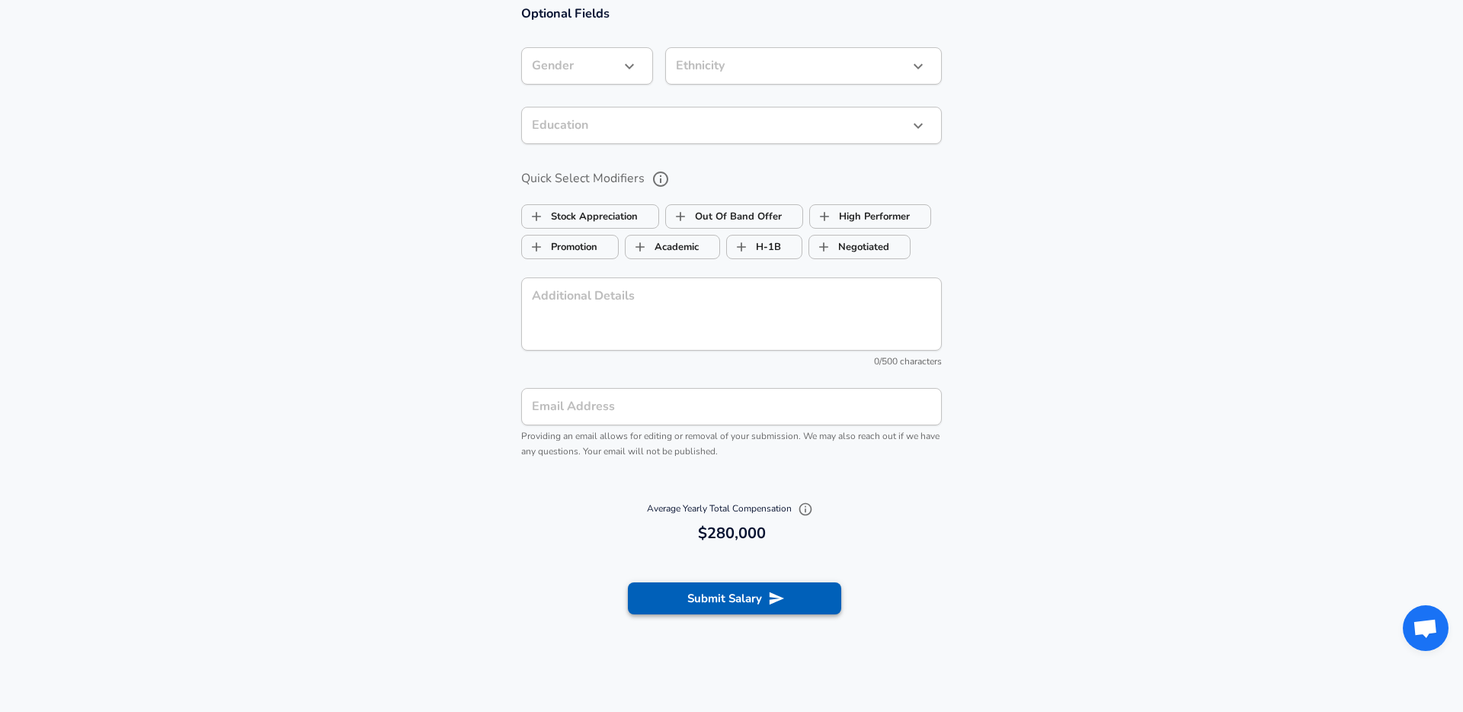
type input "80,000"
click at [718, 606] on button "Submit Salary" at bounding box center [734, 598] width 213 height 32
